Goal: Find contact information: Find contact information

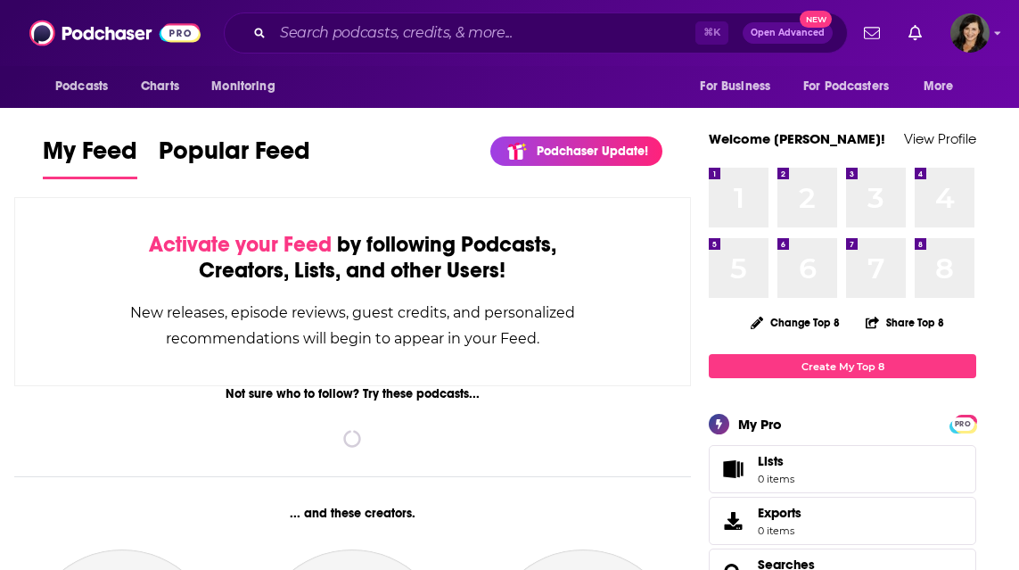
click at [268, 35] on div "⌘ K Open Advanced New" at bounding box center [536, 32] width 624 height 41
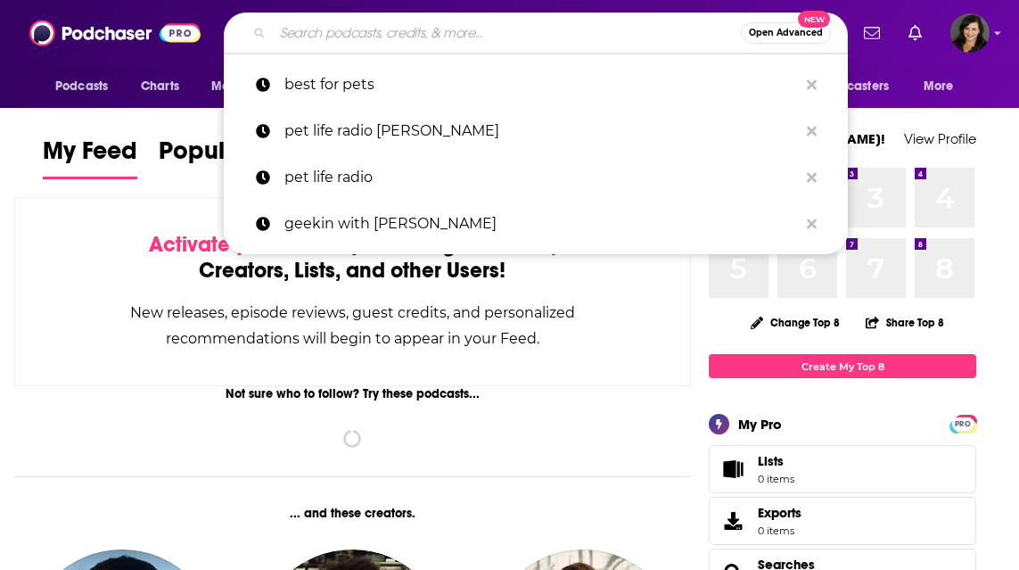
click at [337, 37] on input "Search podcasts, credits, & more..." at bounding box center [507, 33] width 468 height 29
paste input "[PERSON_NAME] Your Money show"
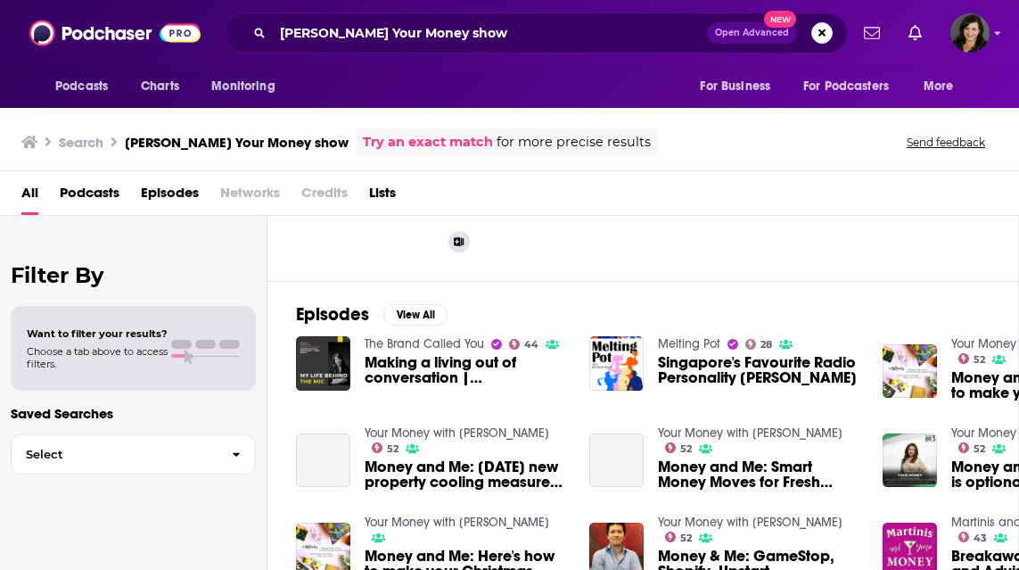
scroll to position [175, 0]
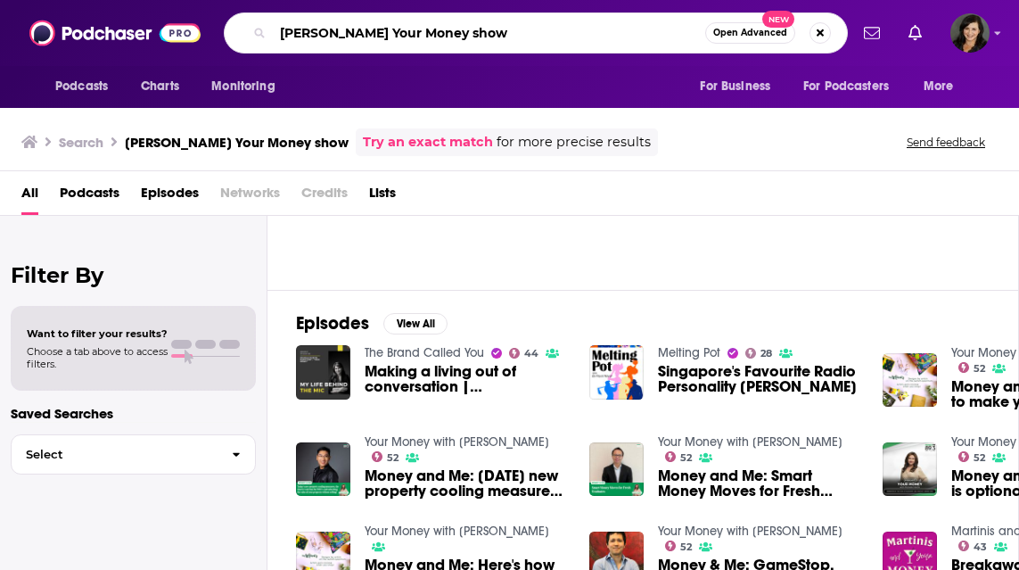
drag, startPoint x: 547, startPoint y: 34, endPoint x: 379, endPoint y: 34, distance: 168.5
click at [379, 34] on input "[PERSON_NAME] Your Money show" at bounding box center [489, 33] width 432 height 29
type input "[PERSON_NAME]"
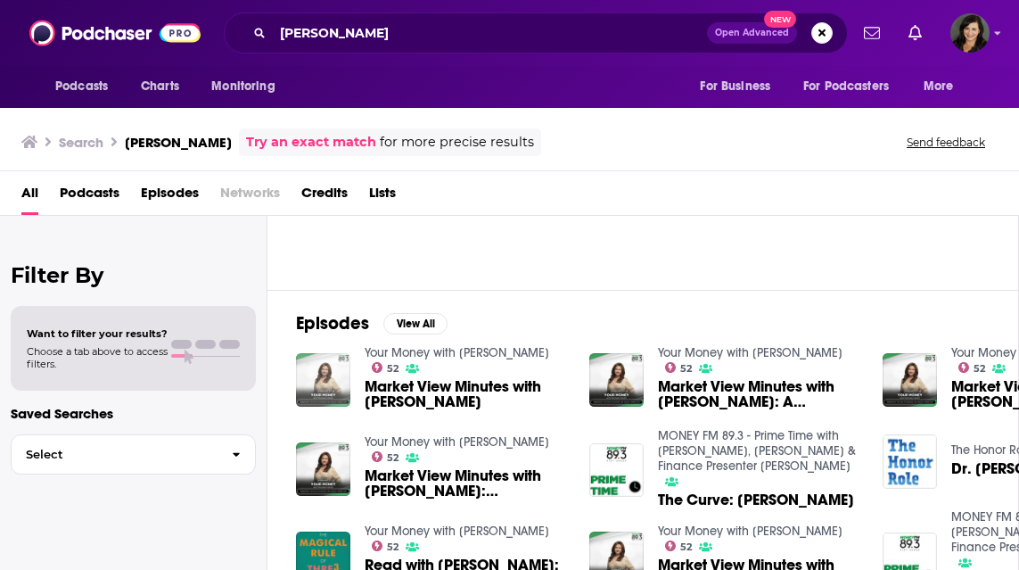
click at [332, 382] on img "Market View Minutes with Michelle Martin" at bounding box center [323, 380] width 54 height 54
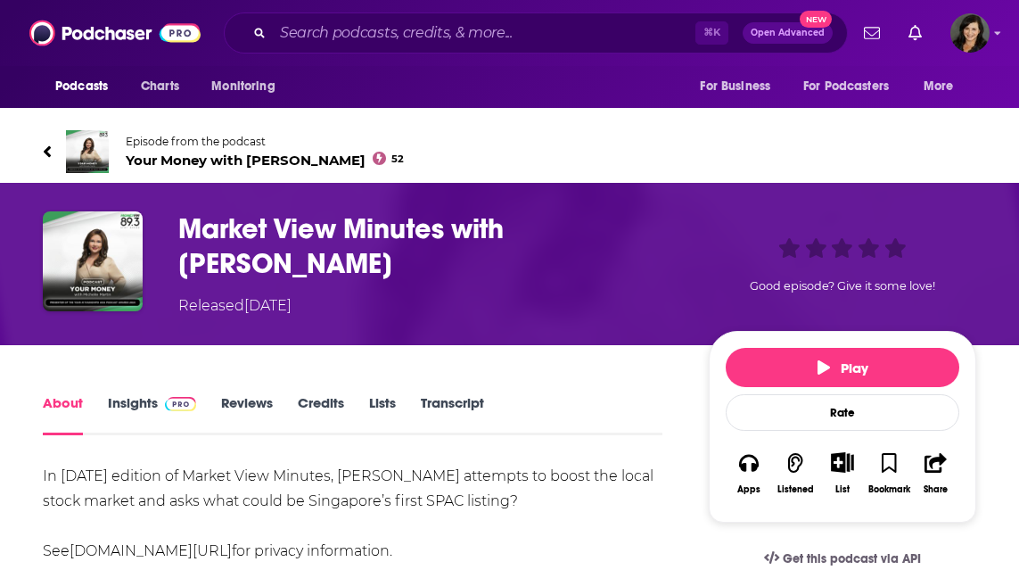
click at [147, 405] on link "Insights" at bounding box center [152, 414] width 88 height 41
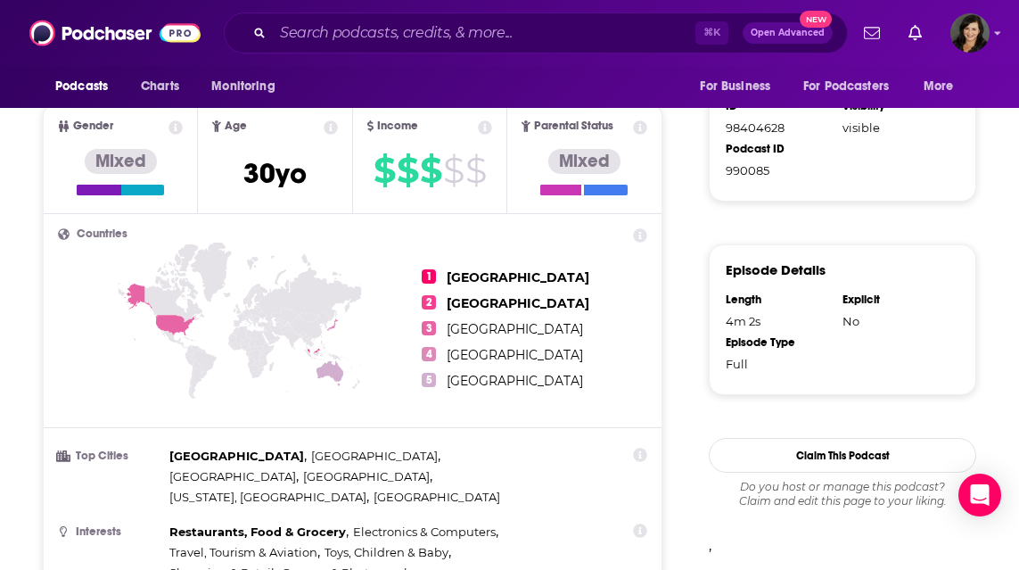
scroll to position [93, 0]
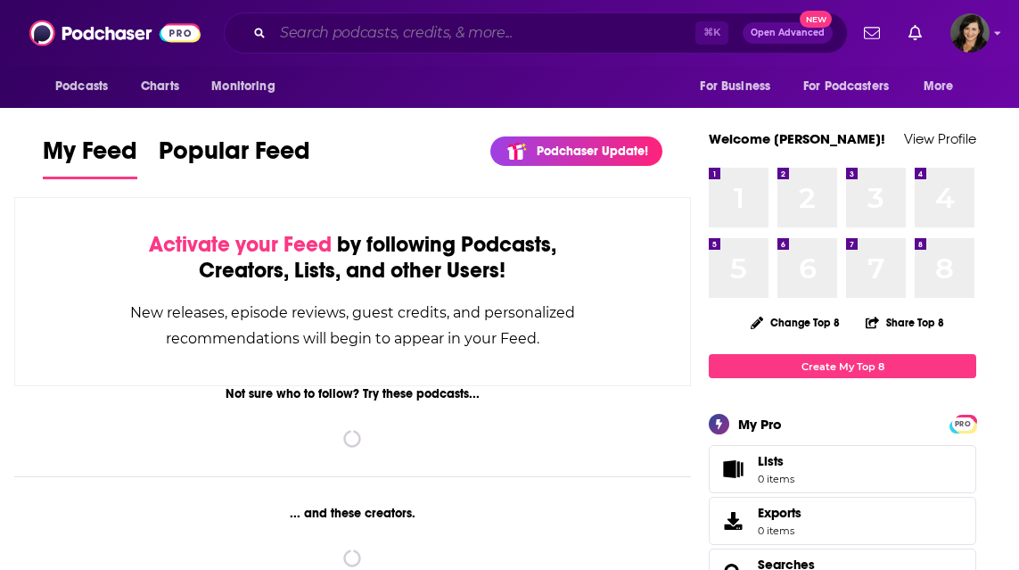
click at [316, 35] on input "Search podcasts, credits, & more..." at bounding box center [484, 33] width 423 height 29
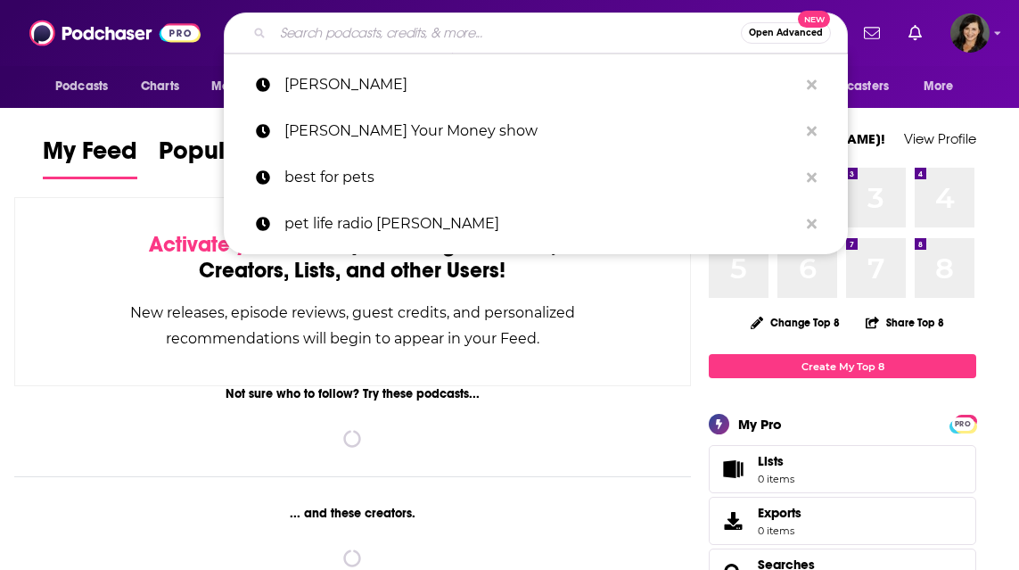
paste input "trading secrets [PERSON_NAME]"
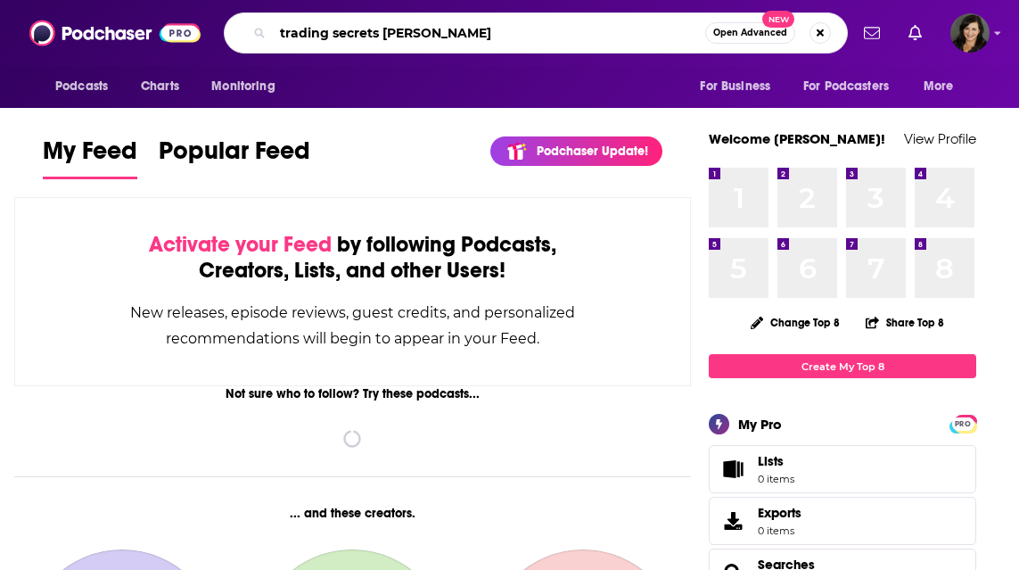
type input "trading secrets [PERSON_NAME]"
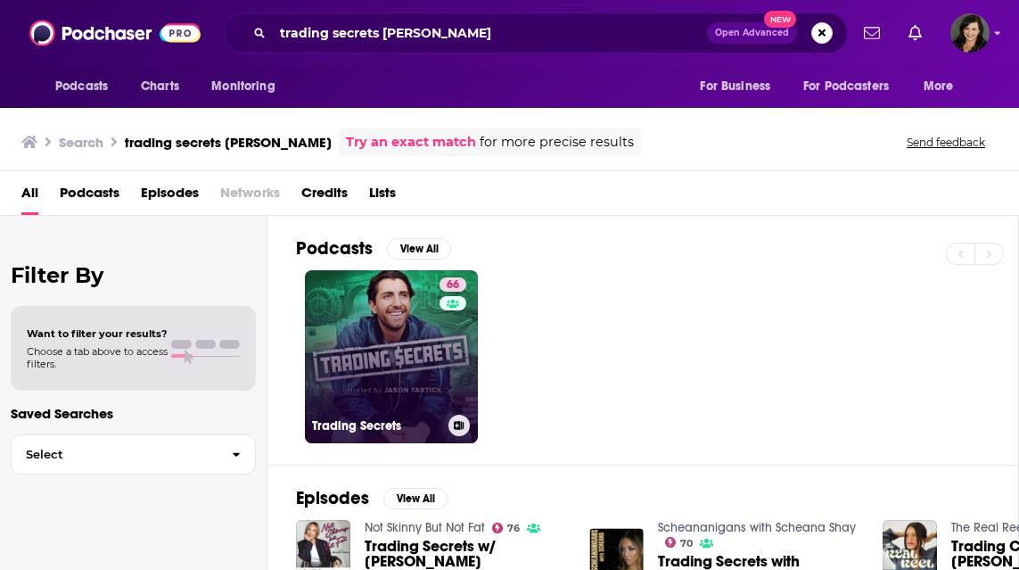
click at [411, 365] on link "66 Trading Secrets" at bounding box center [391, 356] width 173 height 173
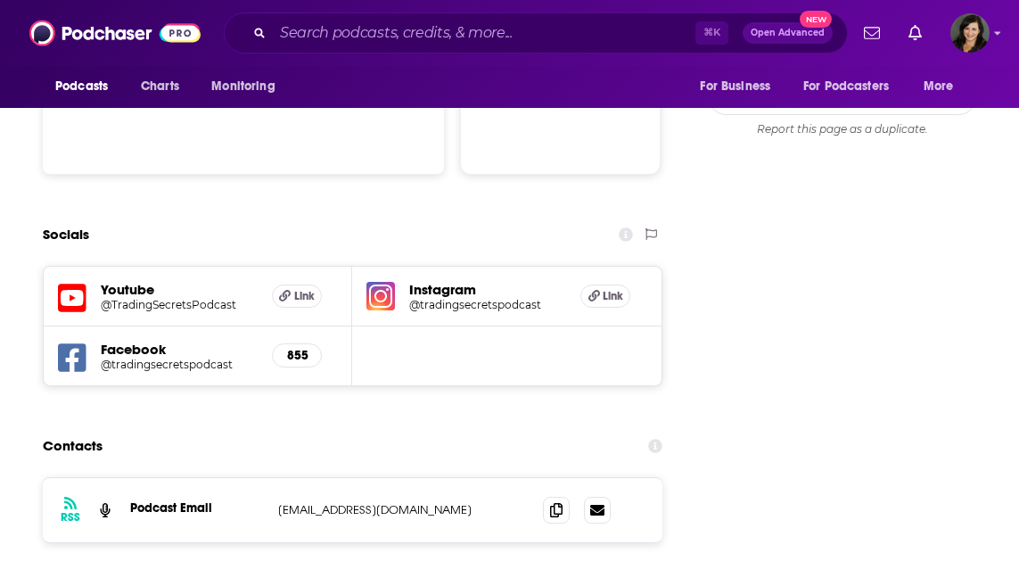
scroll to position [1931, 0]
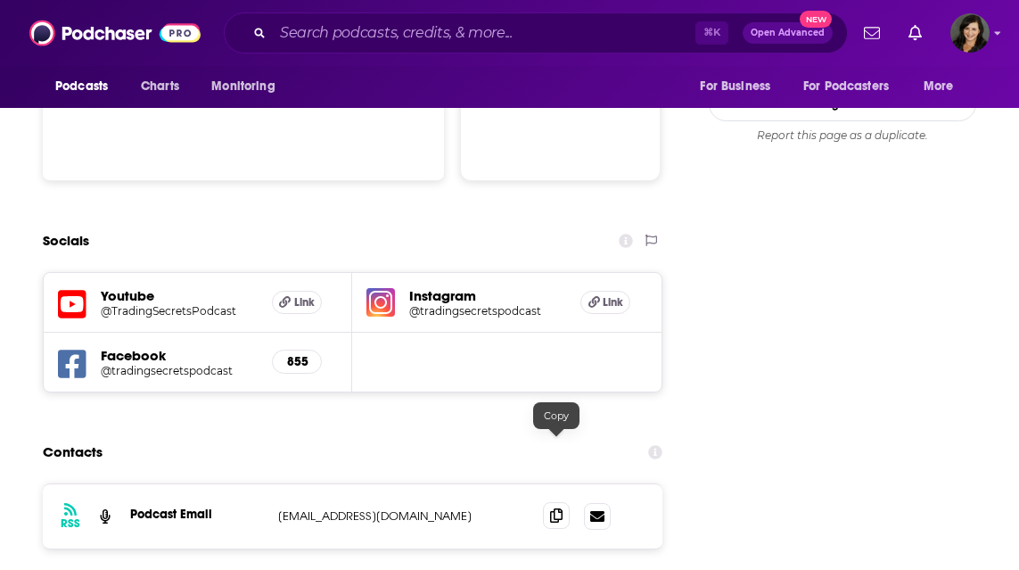
click at [556, 508] on icon at bounding box center [556, 515] width 12 height 14
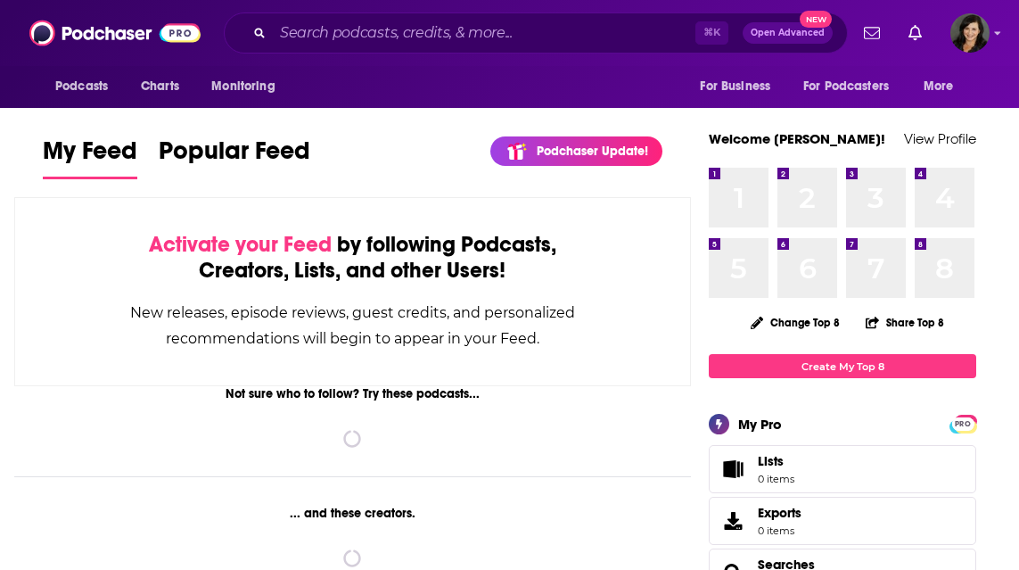
click at [406, 166] on div "My Feed Popular Feed Podchaser Update! See What's New" at bounding box center [353, 157] width 620 height 51
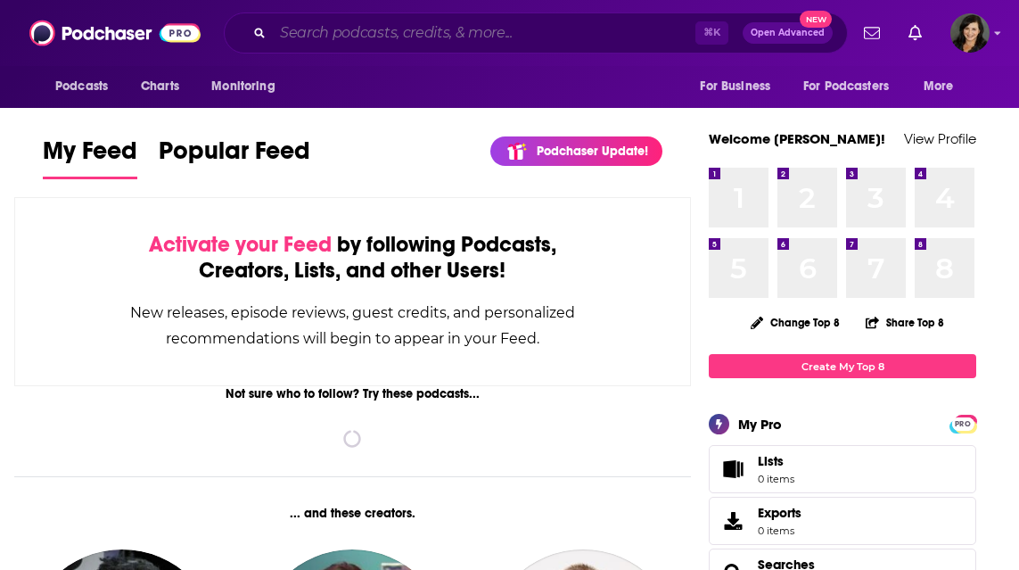
click at [439, 32] on input "Search podcasts, credits, & more..." at bounding box center [484, 33] width 423 height 29
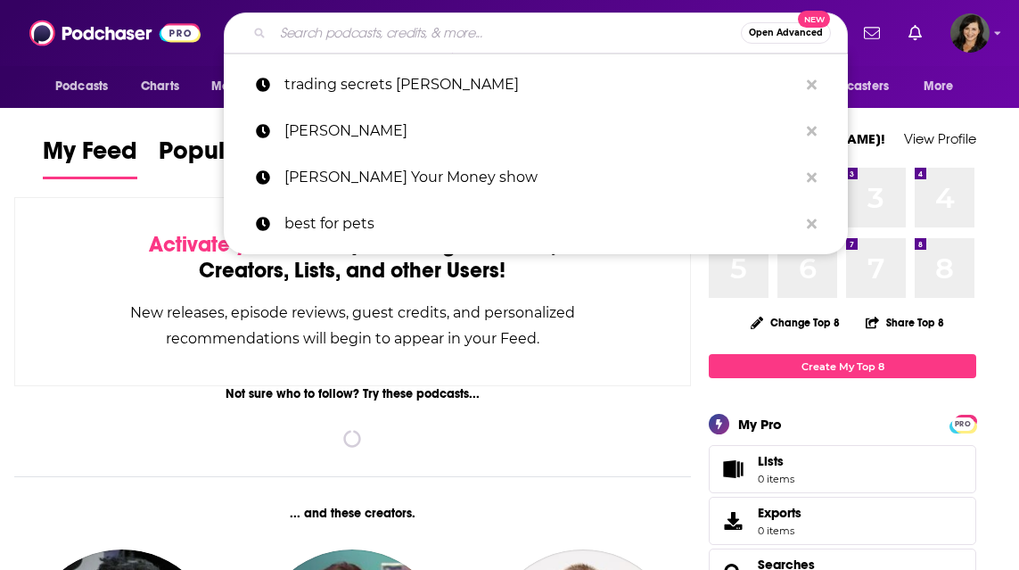
paste input "the indicator from planet money"
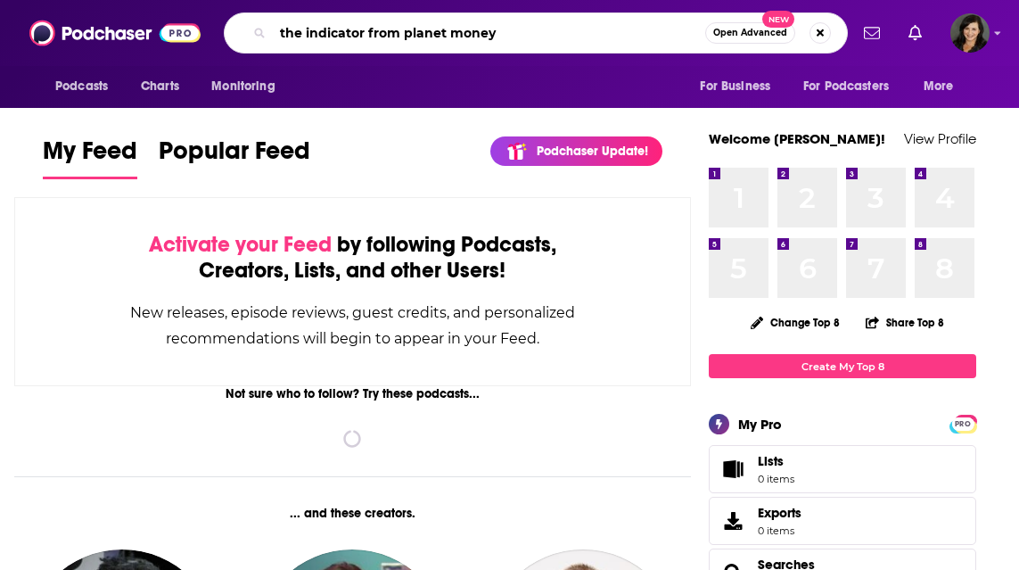
type input "the indicator from planet money"
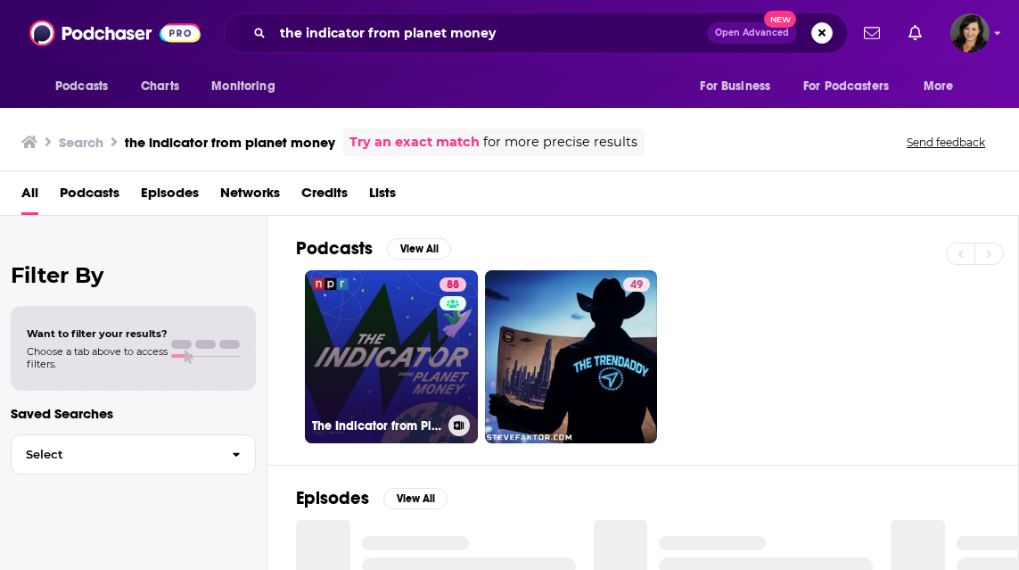
click at [341, 341] on link "88 The Indicator from Planet Money" at bounding box center [391, 356] width 173 height 173
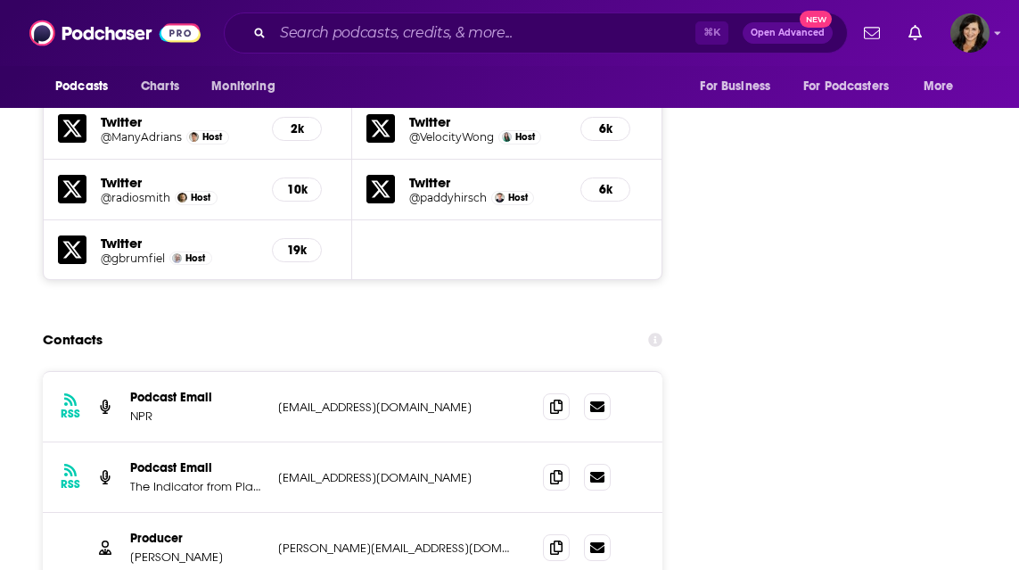
scroll to position [2501, 0]
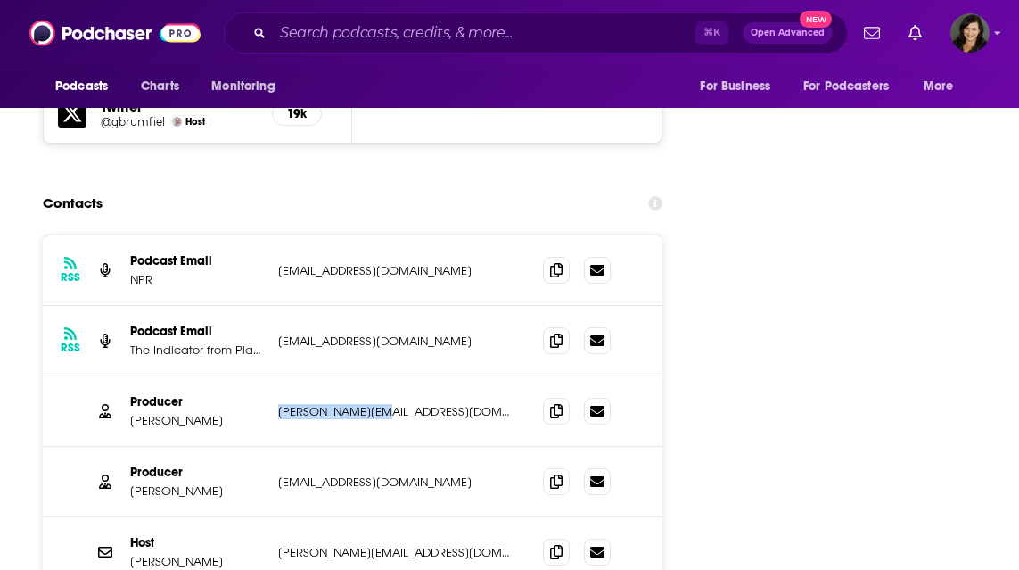
drag, startPoint x: 380, startPoint y: 311, endPoint x: 272, endPoint y: 312, distance: 107.9
click at [272, 376] on div "Producer [PERSON_NAME] [PERSON_NAME][EMAIL_ADDRESS][DOMAIN_NAME] [DOMAIN_NAME][…" at bounding box center [353, 411] width 620 height 70
copy p "[PERSON_NAME][EMAIL_ADDRESS][DOMAIN_NAME]"
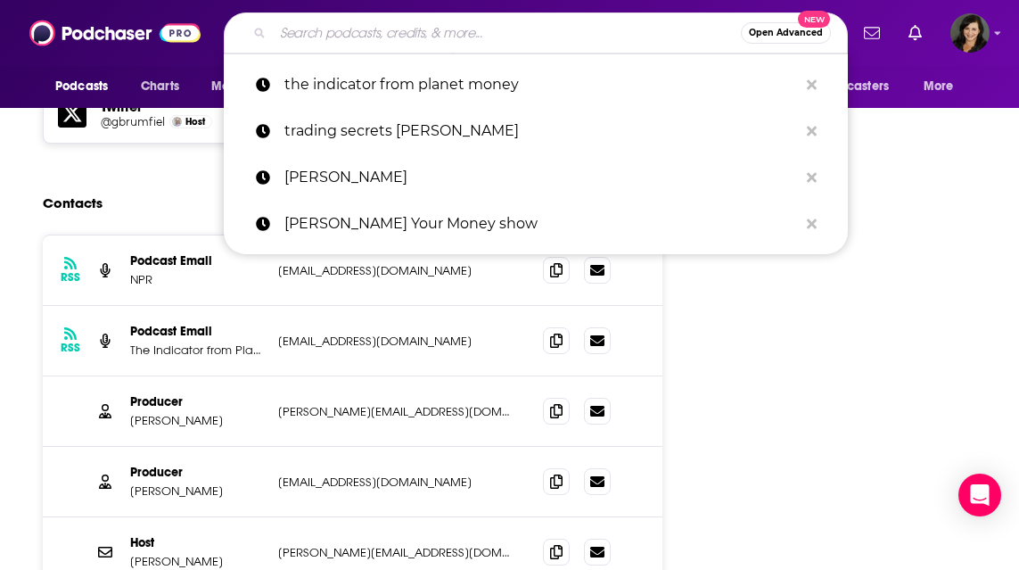
click at [332, 33] on input "Search podcasts, credits, & more..." at bounding box center [507, 33] width 468 height 29
paste input "[PERSON_NAME]"
type input "[PERSON_NAME]"
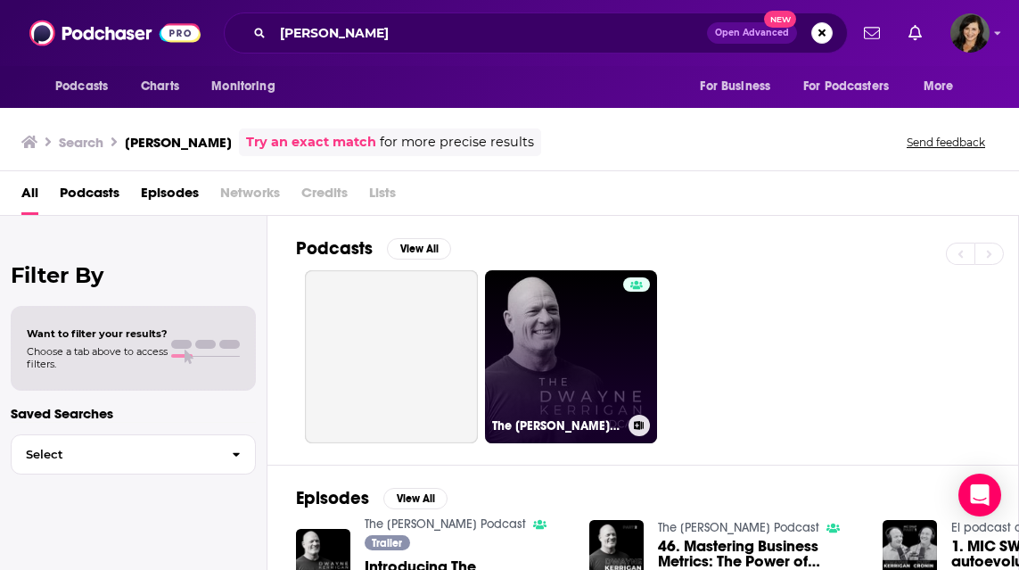
click at [555, 362] on link "The [PERSON_NAME] Podcast" at bounding box center [571, 356] width 173 height 173
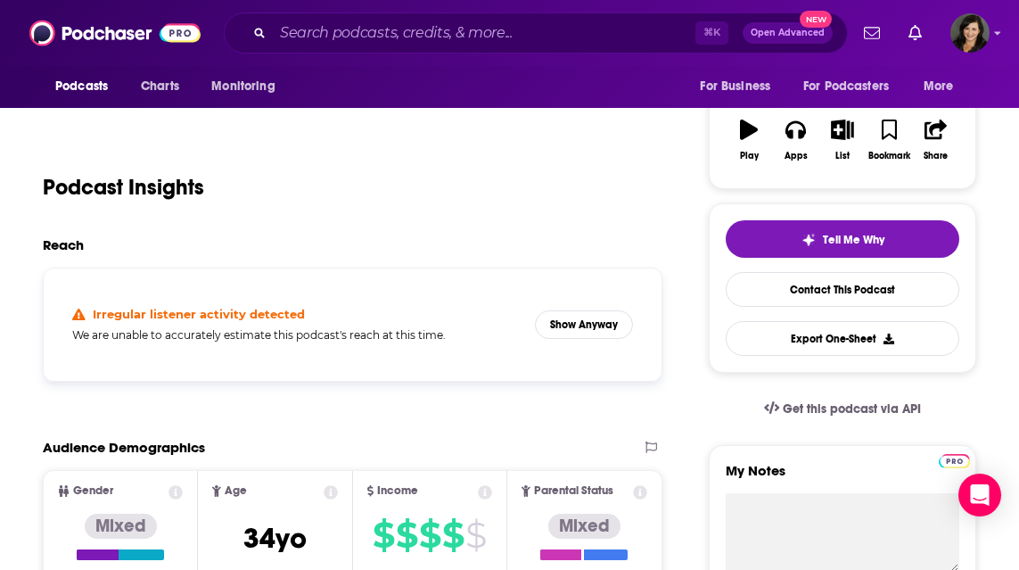
scroll to position [307, 0]
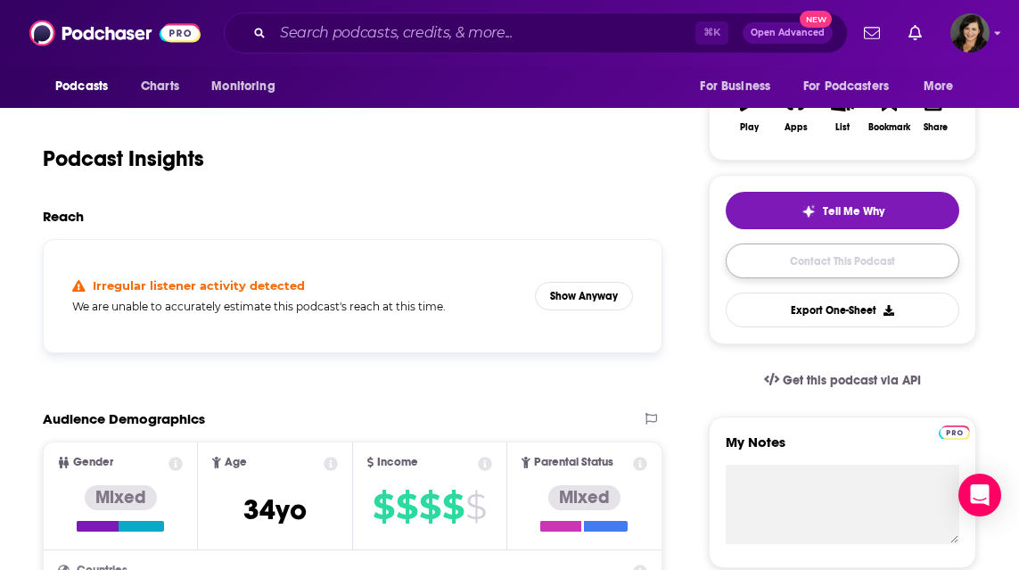
click at [861, 252] on link "Contact This Podcast" at bounding box center [843, 260] width 234 height 35
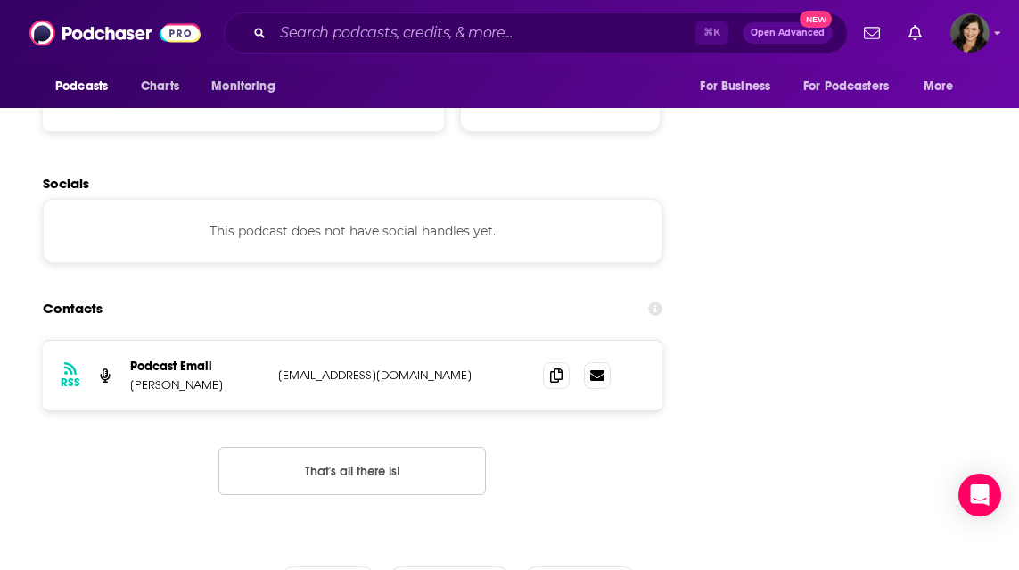
scroll to position [1910, 0]
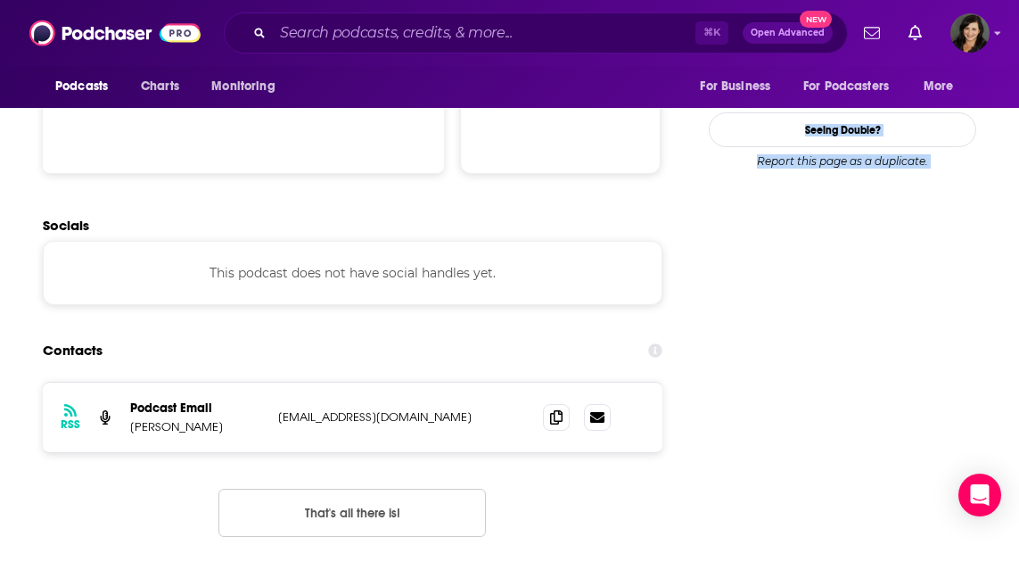
drag, startPoint x: 487, startPoint y: 357, endPoint x: 248, endPoint y: 357, distance: 238.9
click at [0, 0] on div "Podcast Email [PERSON_NAME] [EMAIL_ADDRESS][DOMAIN_NAME] [EMAIL_ADDRESS][DOMAIN…" at bounding box center [0, 0] width 0 height 0
click at [346, 382] on div "RSS Podcast Email [PERSON_NAME] [EMAIL_ADDRESS][DOMAIN_NAME] [EMAIL_ADDRESS][DO…" at bounding box center [353, 417] width 620 height 70
drag, startPoint x: 486, startPoint y: 361, endPoint x: 279, endPoint y: 361, distance: 206.8
click at [279, 409] on p "[EMAIL_ADDRESS][DOMAIN_NAME]" at bounding box center [396, 416] width 236 height 15
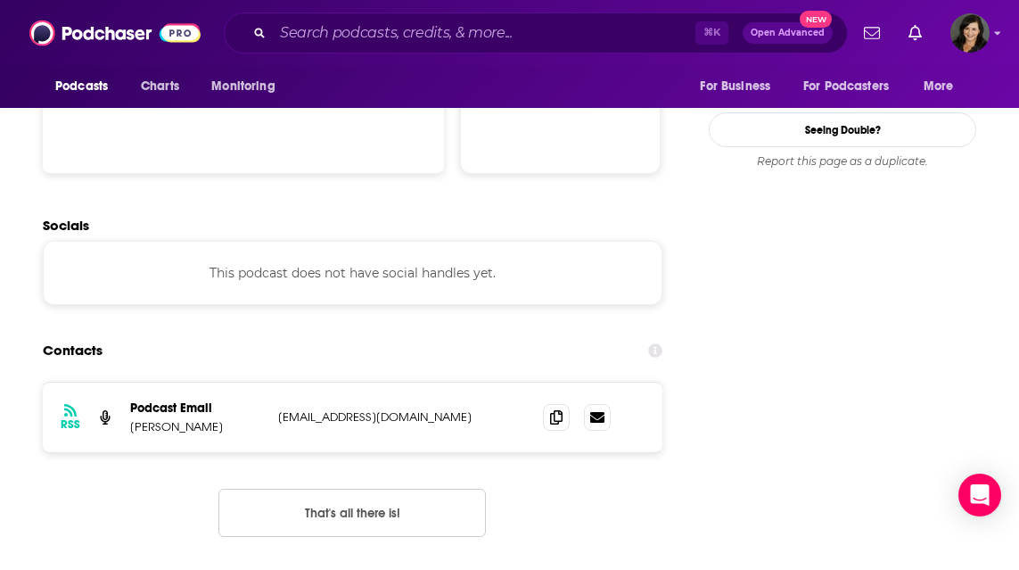
copy p "[EMAIL_ADDRESS][DOMAIN_NAME]"
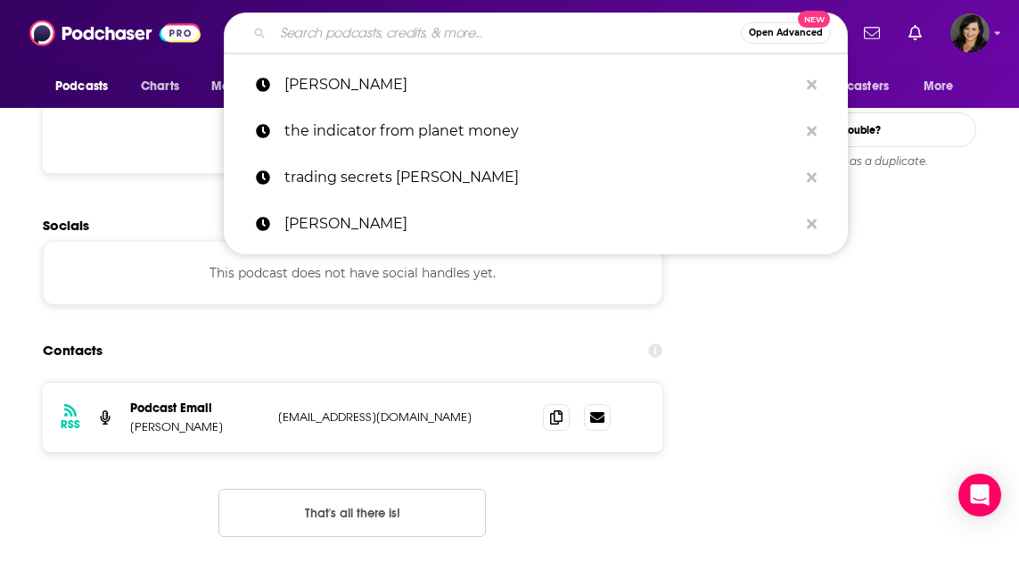
click at [374, 30] on input "Search podcasts, credits, & more..." at bounding box center [507, 33] width 468 height 29
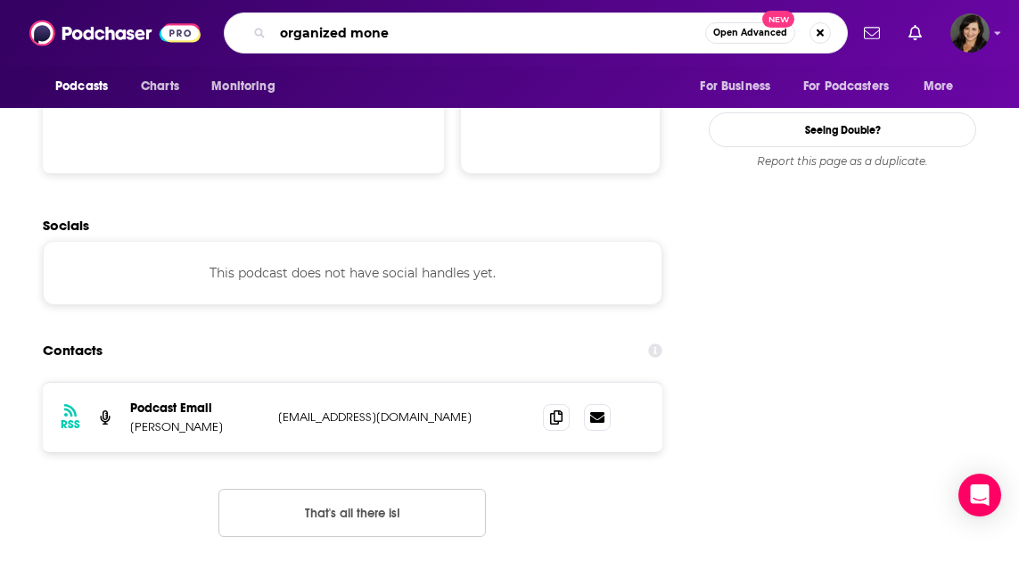
type input "organized money"
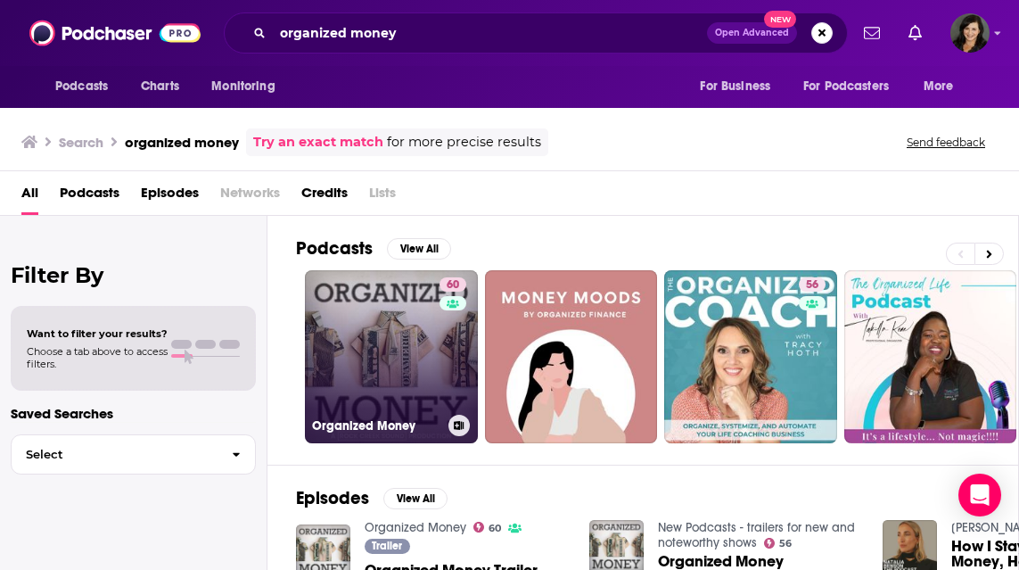
click at [347, 323] on link "60 Organized Money" at bounding box center [391, 356] width 173 height 173
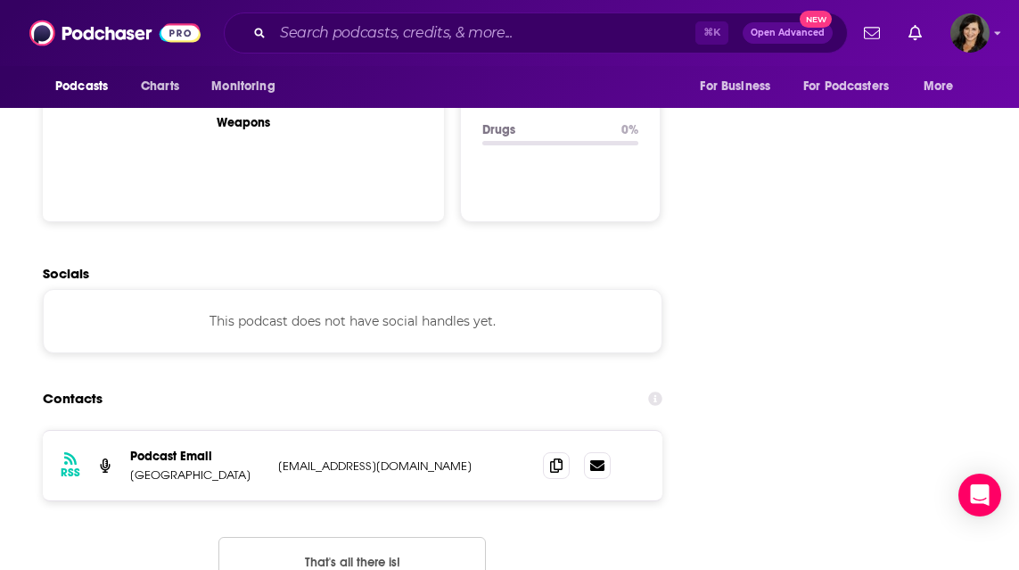
scroll to position [1951, 0]
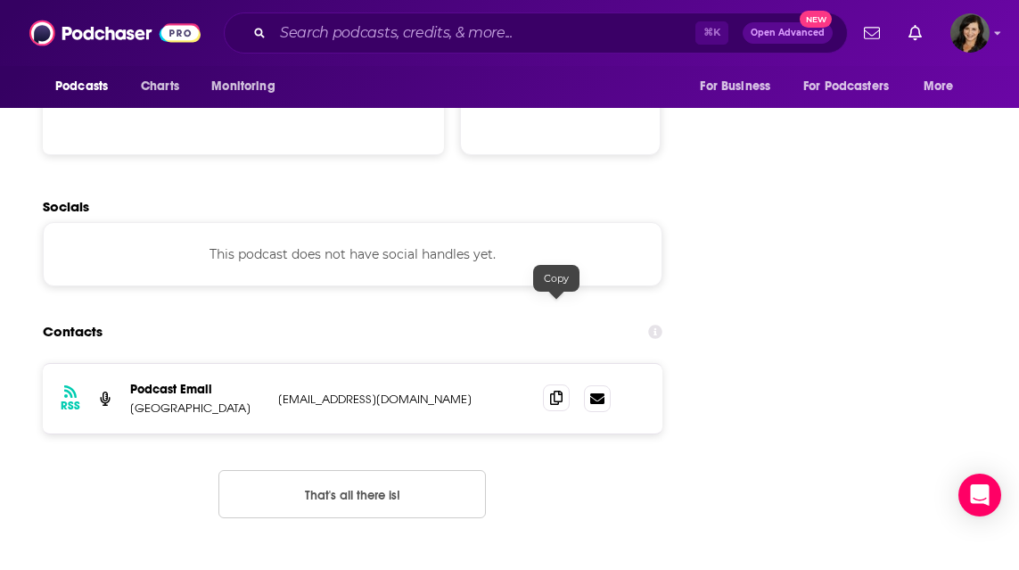
click at [557, 390] on icon at bounding box center [556, 397] width 12 height 14
